Goal: Task Accomplishment & Management: Use online tool/utility

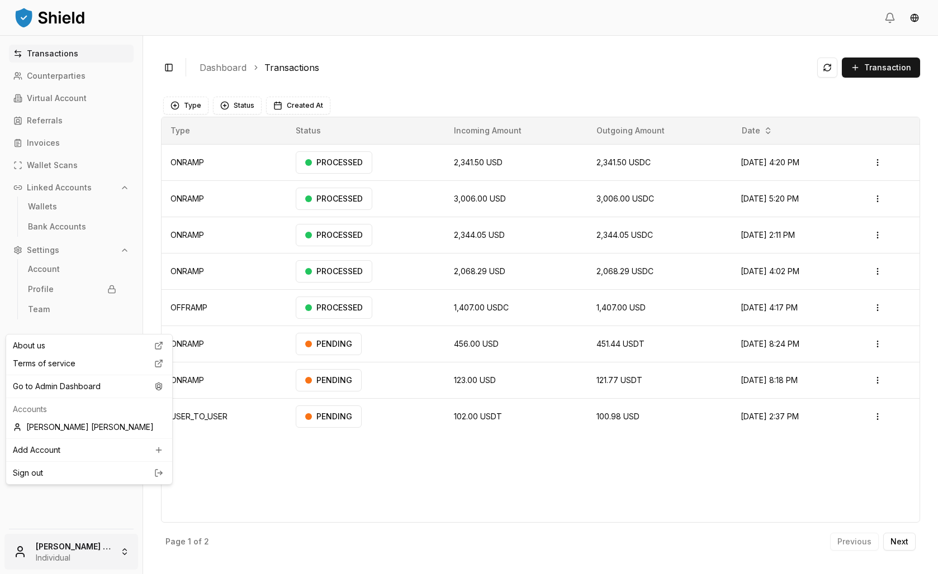
click at [80, 548] on html "Transactions Counterparties Virtual Account Referrals Invoices Wallet Scans Lin…" at bounding box center [469, 287] width 938 height 574
click at [55, 396] on div "Go to Admin Dashboard" at bounding box center [88, 387] width 161 height 18
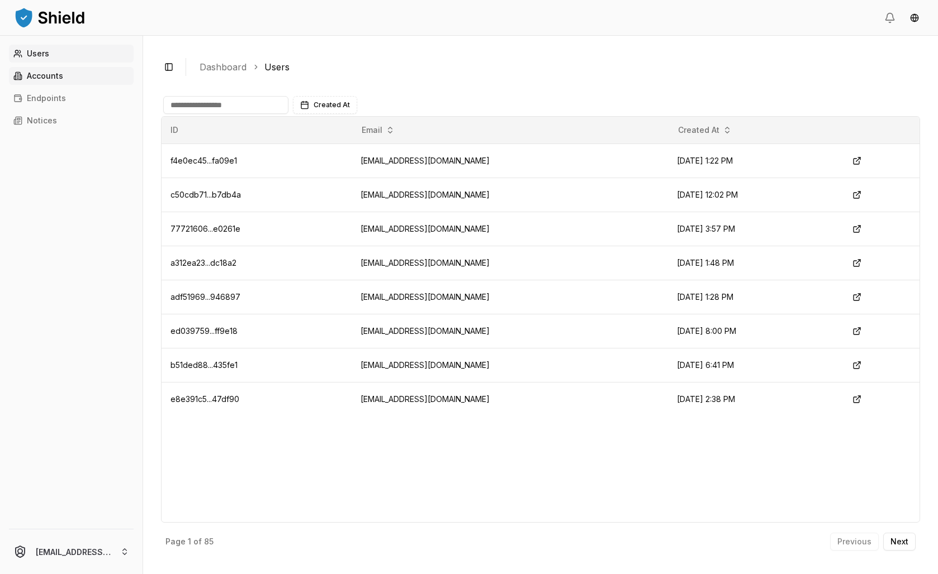
click at [63, 80] on p "Accounts" at bounding box center [45, 76] width 36 height 8
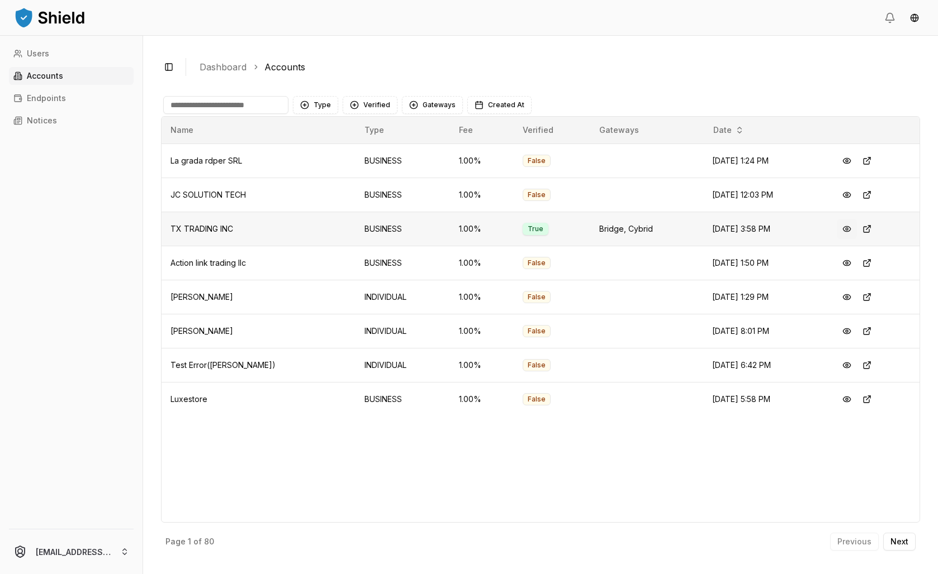
click at [844, 239] on button at bounding box center [846, 229] width 20 height 20
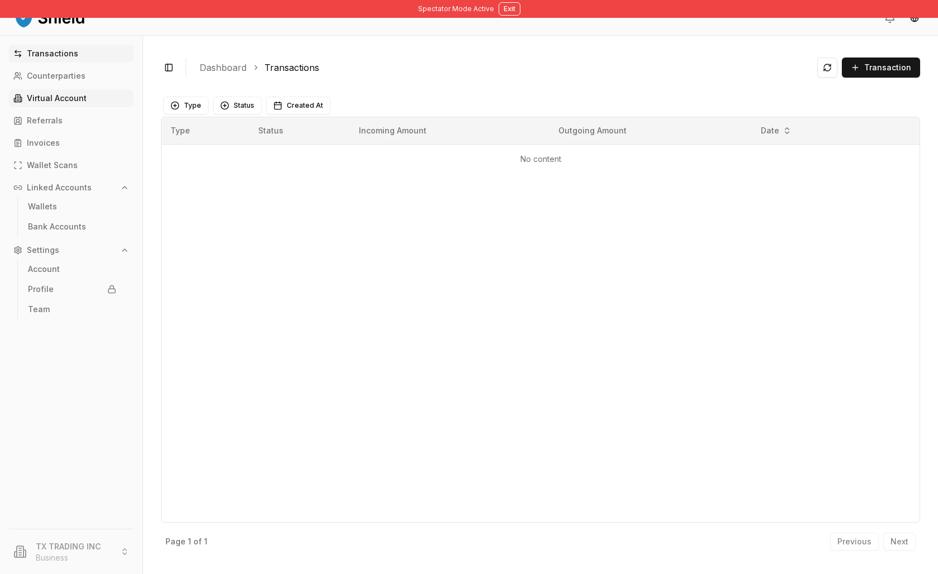
click at [77, 102] on p "Virtual Account" at bounding box center [57, 98] width 60 height 8
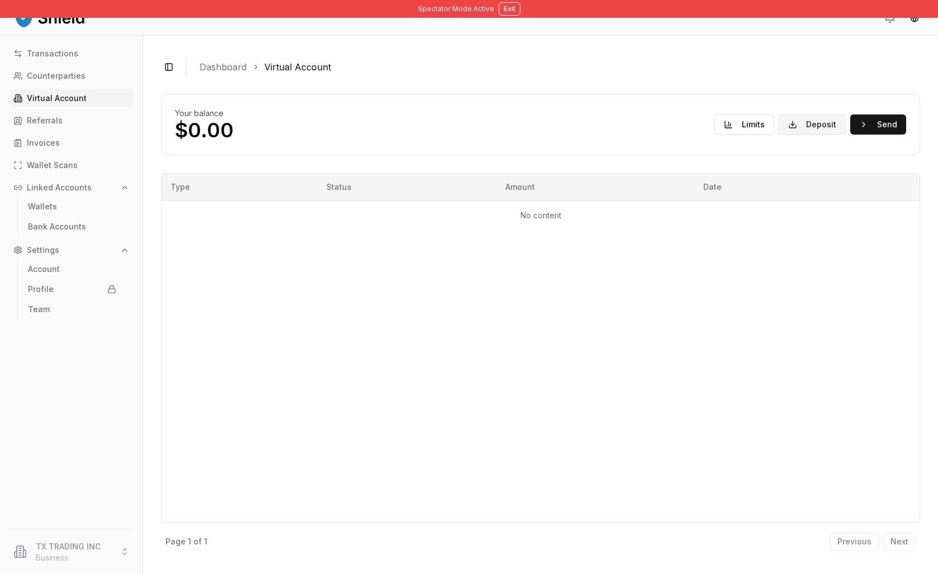
click at [790, 135] on button "Deposit" at bounding box center [811, 125] width 67 height 20
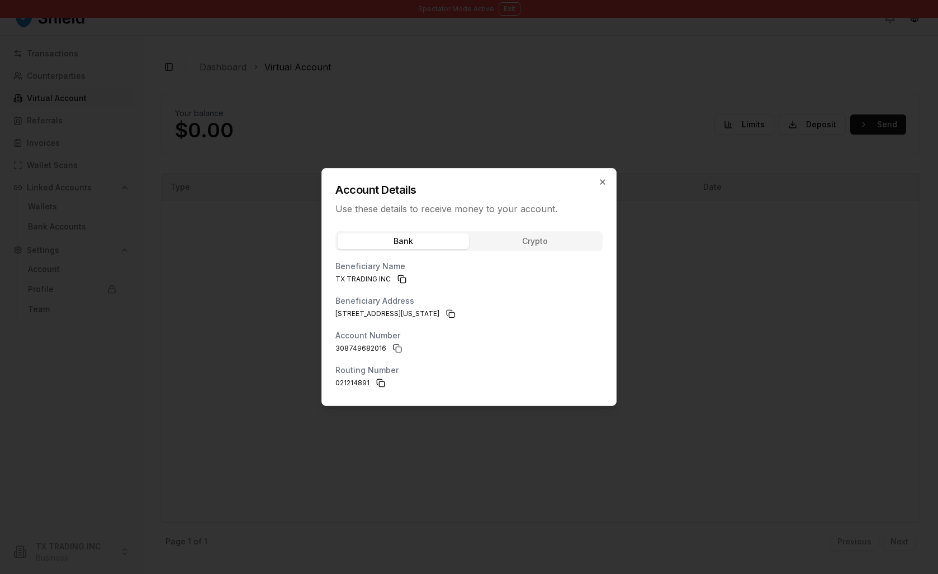
click at [543, 230] on div "Bank Crypto Beneficiary Name TX TRADING INC Beneficiary Address [STREET_ADDRESS…" at bounding box center [469, 315] width 294 height 181
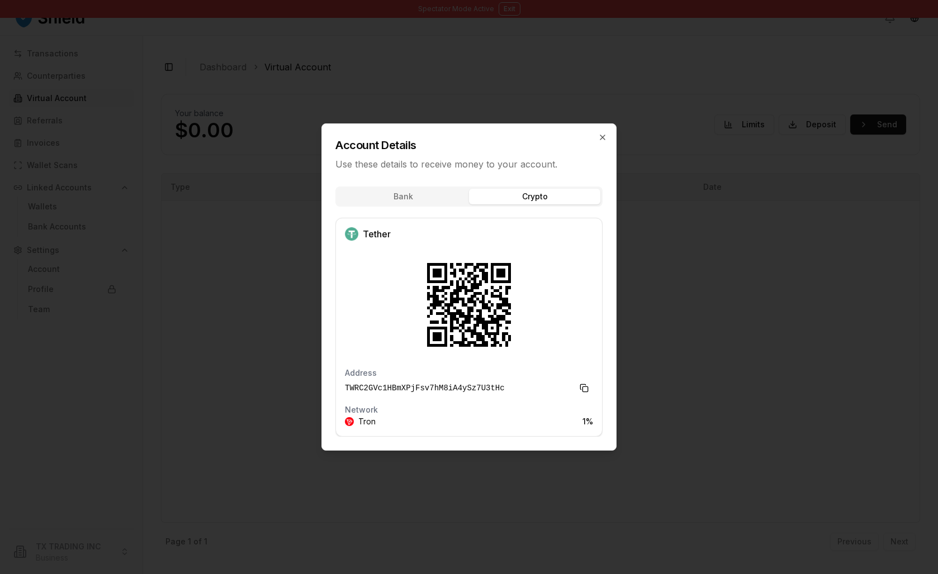
click at [386, 189] on div "Account Details Use these details to receive money to your account. Bank Crypto…" at bounding box center [468, 286] width 295 height 327
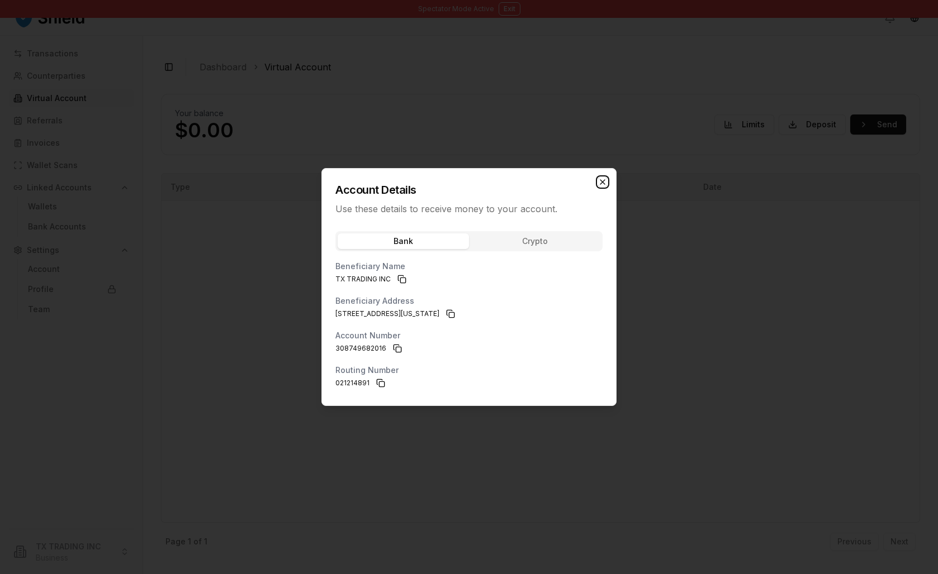
click at [607, 178] on icon "button" at bounding box center [602, 182] width 9 height 9
